Goal: Navigation & Orientation: Find specific page/section

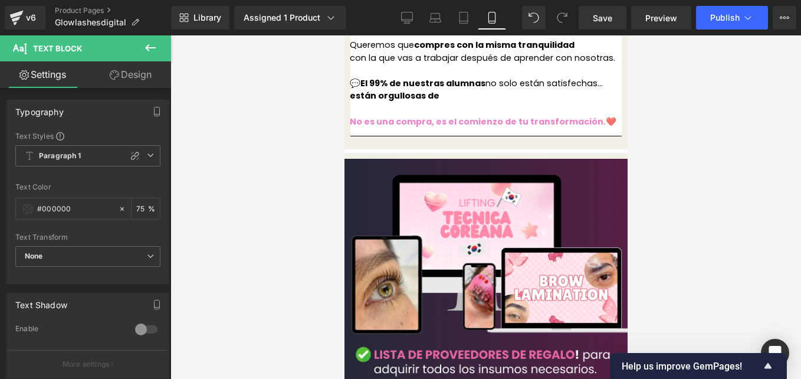
scroll to position [3167, 0]
